Goal: Task Accomplishment & Management: Use online tool/utility

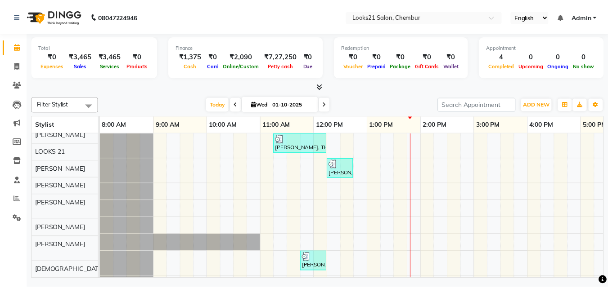
scroll to position [64, 0]
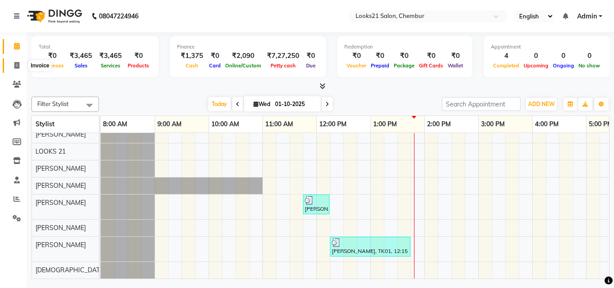
click at [21, 64] on span at bounding box center [17, 66] width 16 height 10
select select "service"
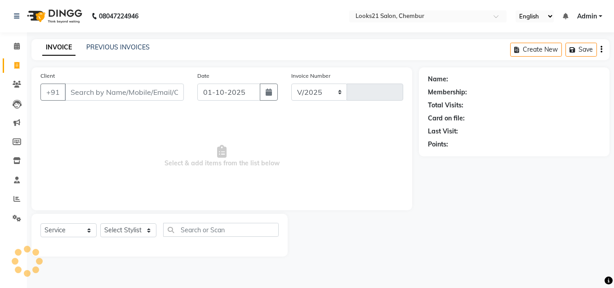
select select "844"
type input "2757"
click at [130, 98] on input "Client" at bounding box center [124, 92] width 119 height 17
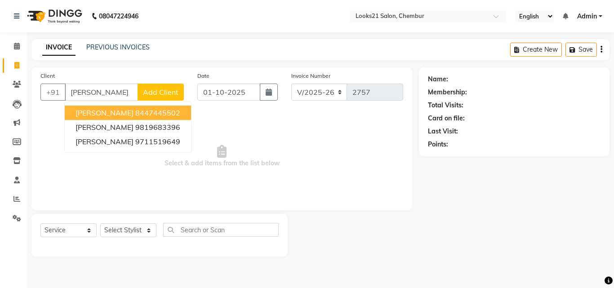
click at [94, 87] on input "[PERSON_NAME]" at bounding box center [101, 92] width 73 height 17
type input "m"
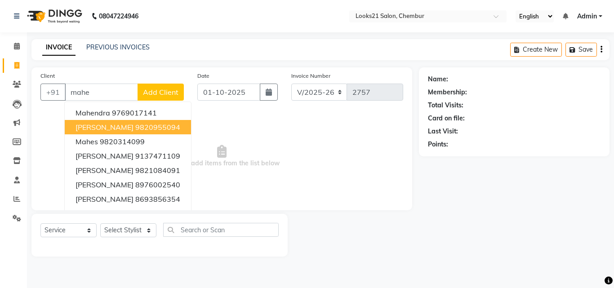
click at [87, 123] on span "[PERSON_NAME]" at bounding box center [105, 127] width 58 height 9
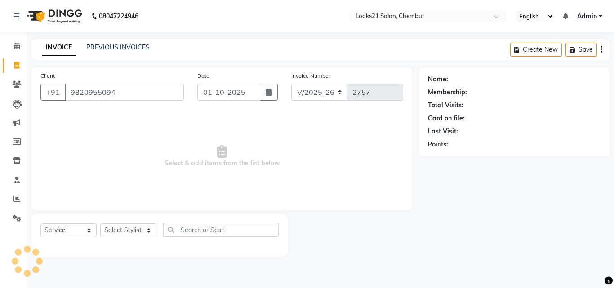
type input "9820955094"
select select "1: Object"
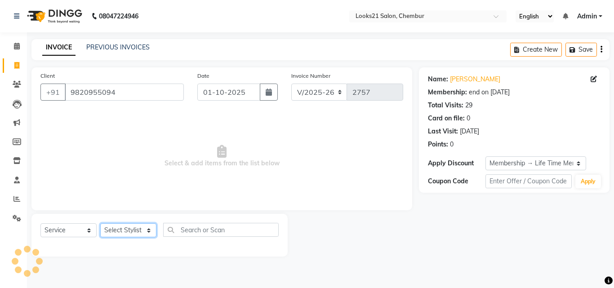
click at [118, 227] on select "Select Stylist [PERSON_NAME] LOOKS 21 [PERSON_NAME] [PERSON_NAME] [PERSON_NAME]…" at bounding box center [128, 231] width 56 height 14
select select "13888"
click at [100, 224] on select "Select Stylist [PERSON_NAME] LOOKS 21 [PERSON_NAME] [PERSON_NAME] [PERSON_NAME]…" at bounding box center [128, 231] width 56 height 14
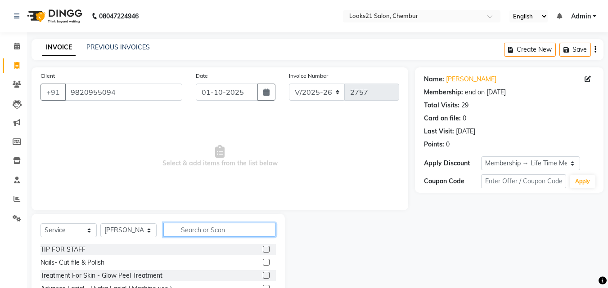
click at [190, 225] on input "text" at bounding box center [219, 230] width 112 height 14
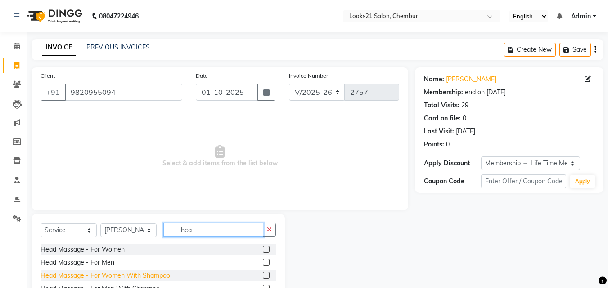
type input "hea"
click at [128, 273] on div "Head Massage - For Women With Shampoo" at bounding box center [105, 275] width 130 height 9
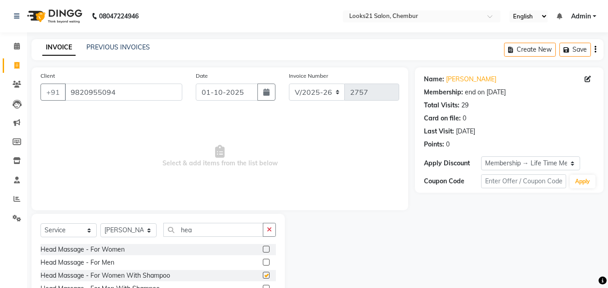
checkbox input "false"
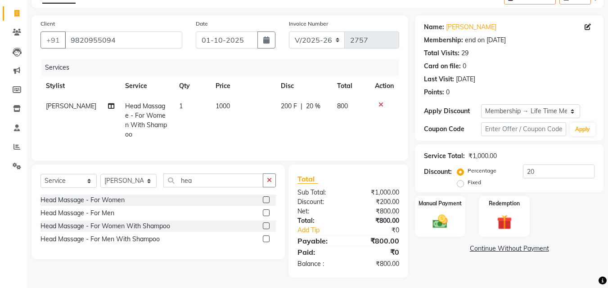
scroll to position [53, 0]
click at [445, 217] on img at bounding box center [439, 221] width 25 height 18
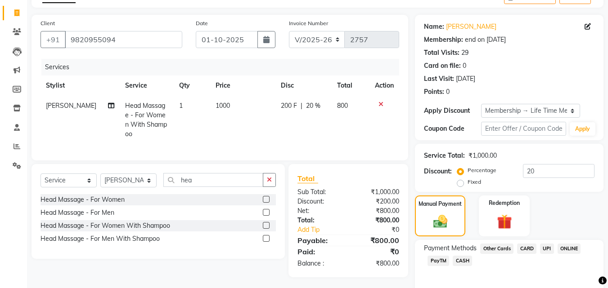
click at [550, 246] on span "UPI" at bounding box center [547, 249] width 14 height 10
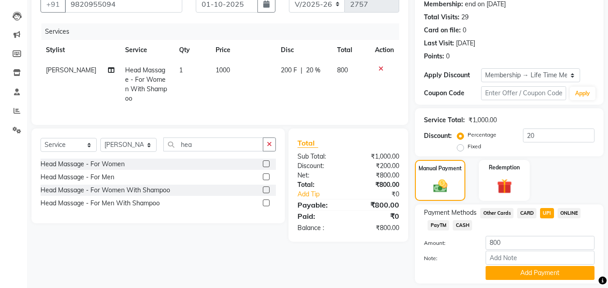
scroll to position [114, 0]
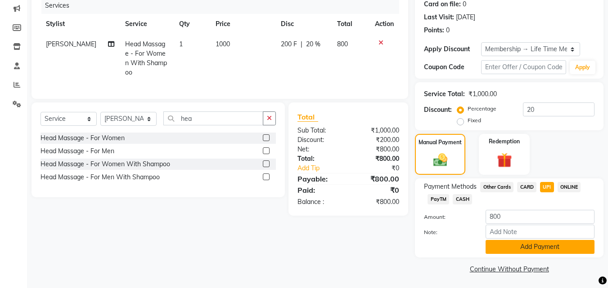
click at [547, 246] on button "Add Payment" at bounding box center [539, 247] width 109 height 14
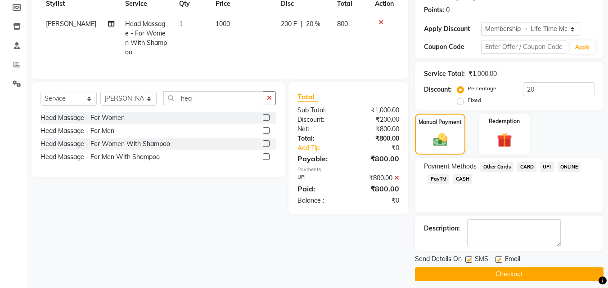
scroll to position [141, 0]
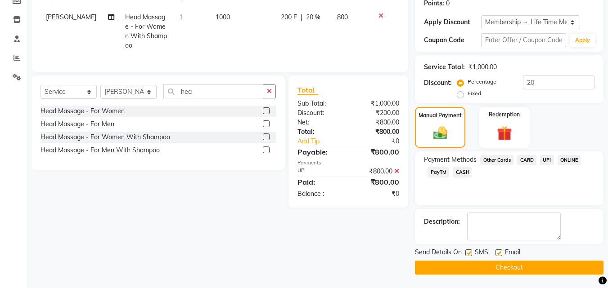
click at [574, 268] on button "Checkout" at bounding box center [509, 268] width 188 height 14
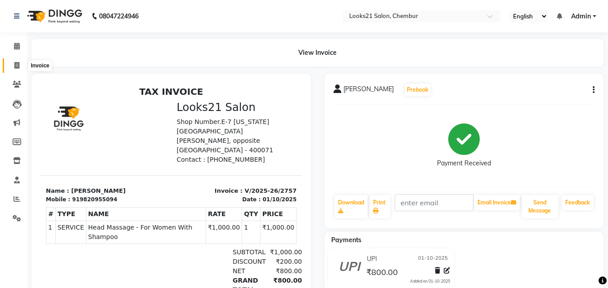
click at [19, 65] on icon at bounding box center [16, 65] width 5 height 7
select select "service"
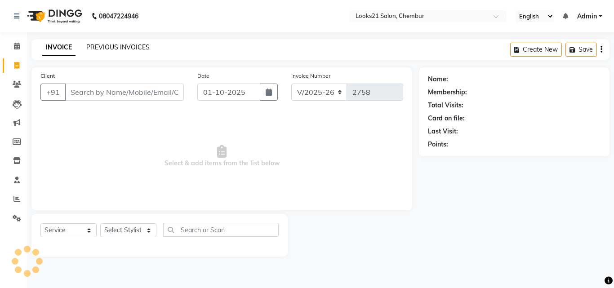
click at [115, 44] on link "PREVIOUS INVOICES" at bounding box center [117, 47] width 63 height 8
